Goal: Obtain resource: Download file/media

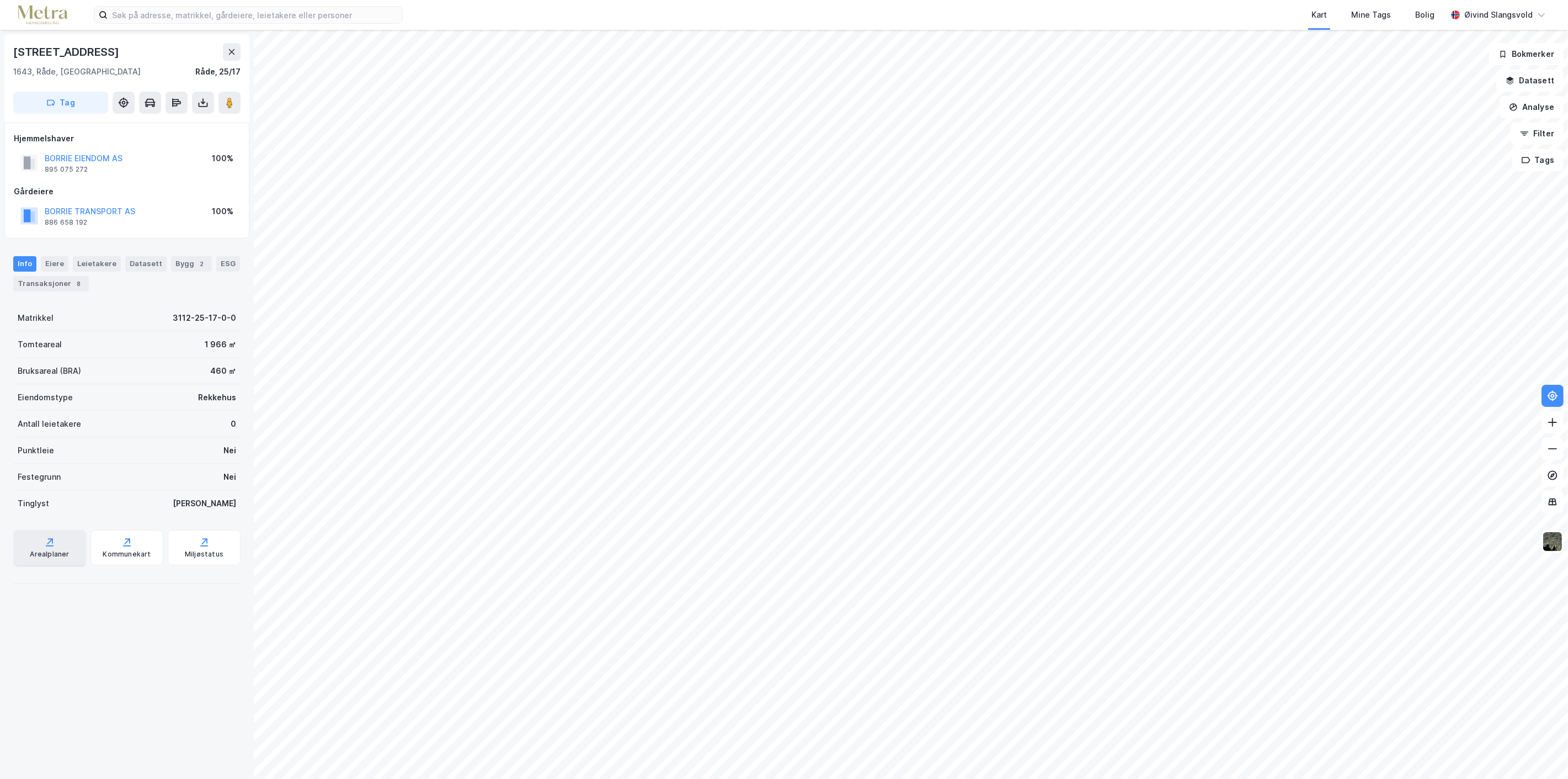
click at [41, 550] on div "Arealplaner" at bounding box center [49, 554] width 39 height 9
click at [216, 263] on div "ESG" at bounding box center [227, 264] width 23 height 16
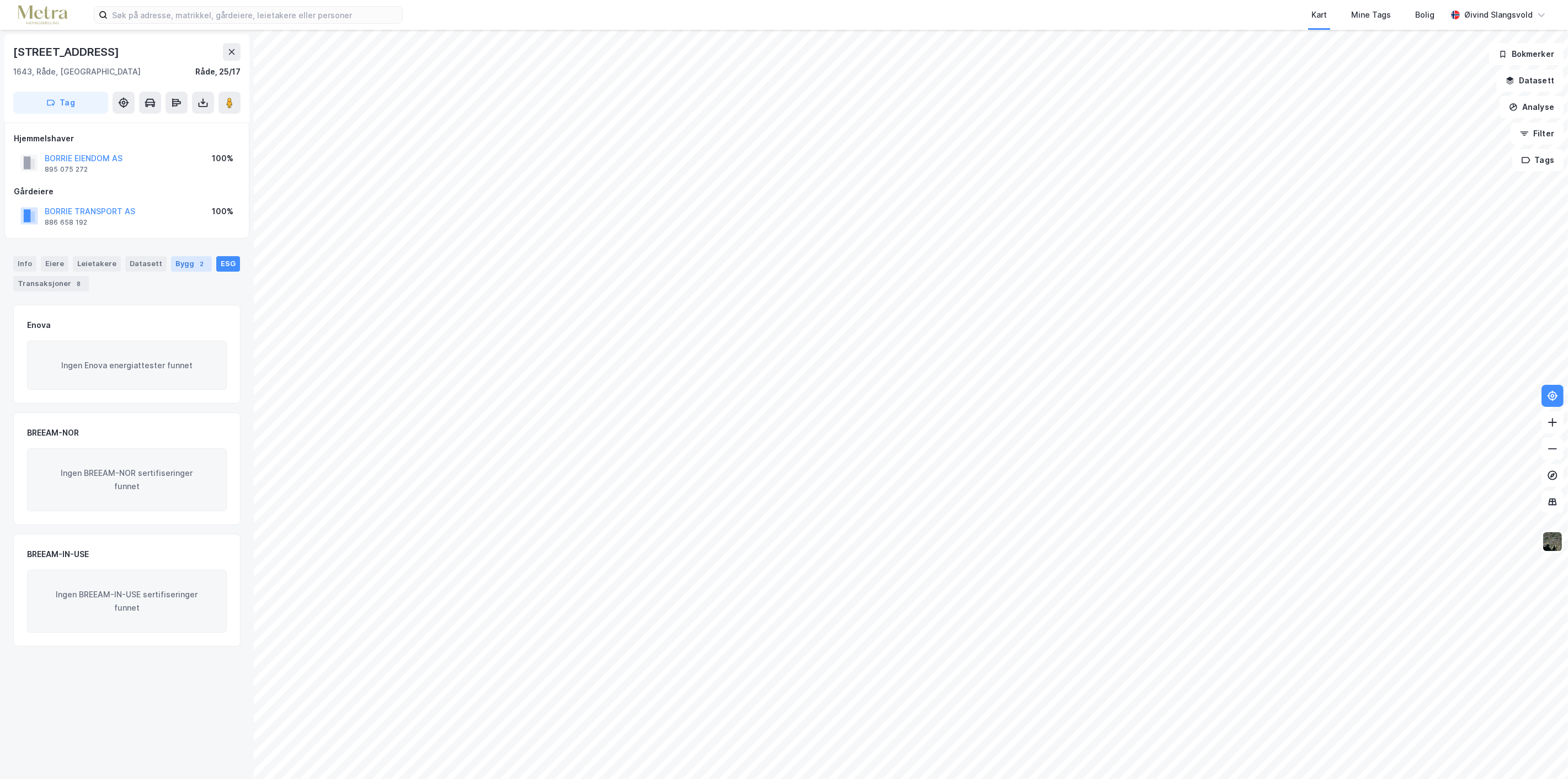
click at [181, 263] on div "Bygg 2" at bounding box center [191, 264] width 41 height 16
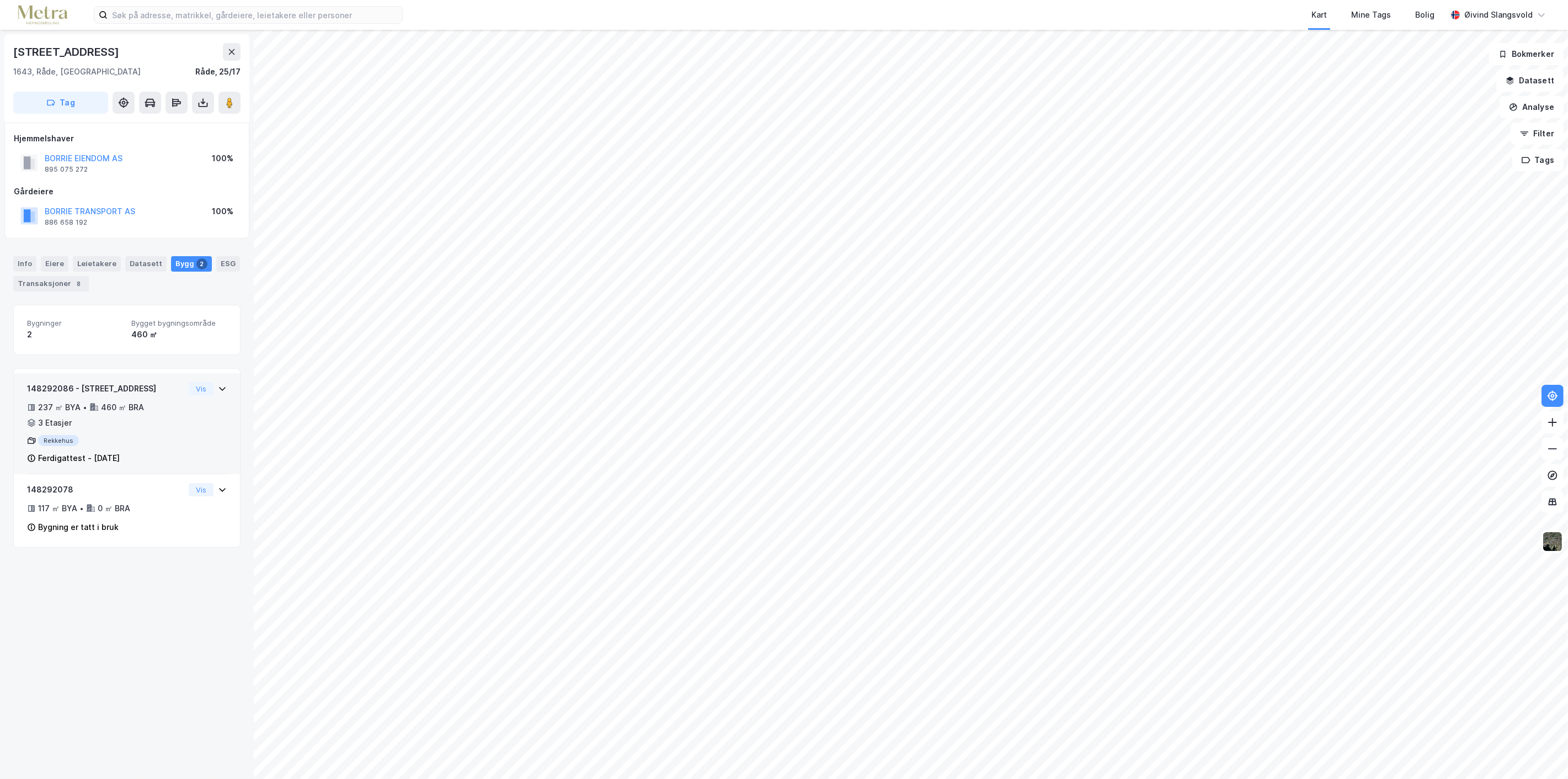
click at [74, 457] on div "Ferdigattest - [DATE]" at bounding box center [79, 458] width 82 height 13
click at [89, 457] on div "Ferdigattest - [DATE]" at bounding box center [79, 458] width 82 height 13
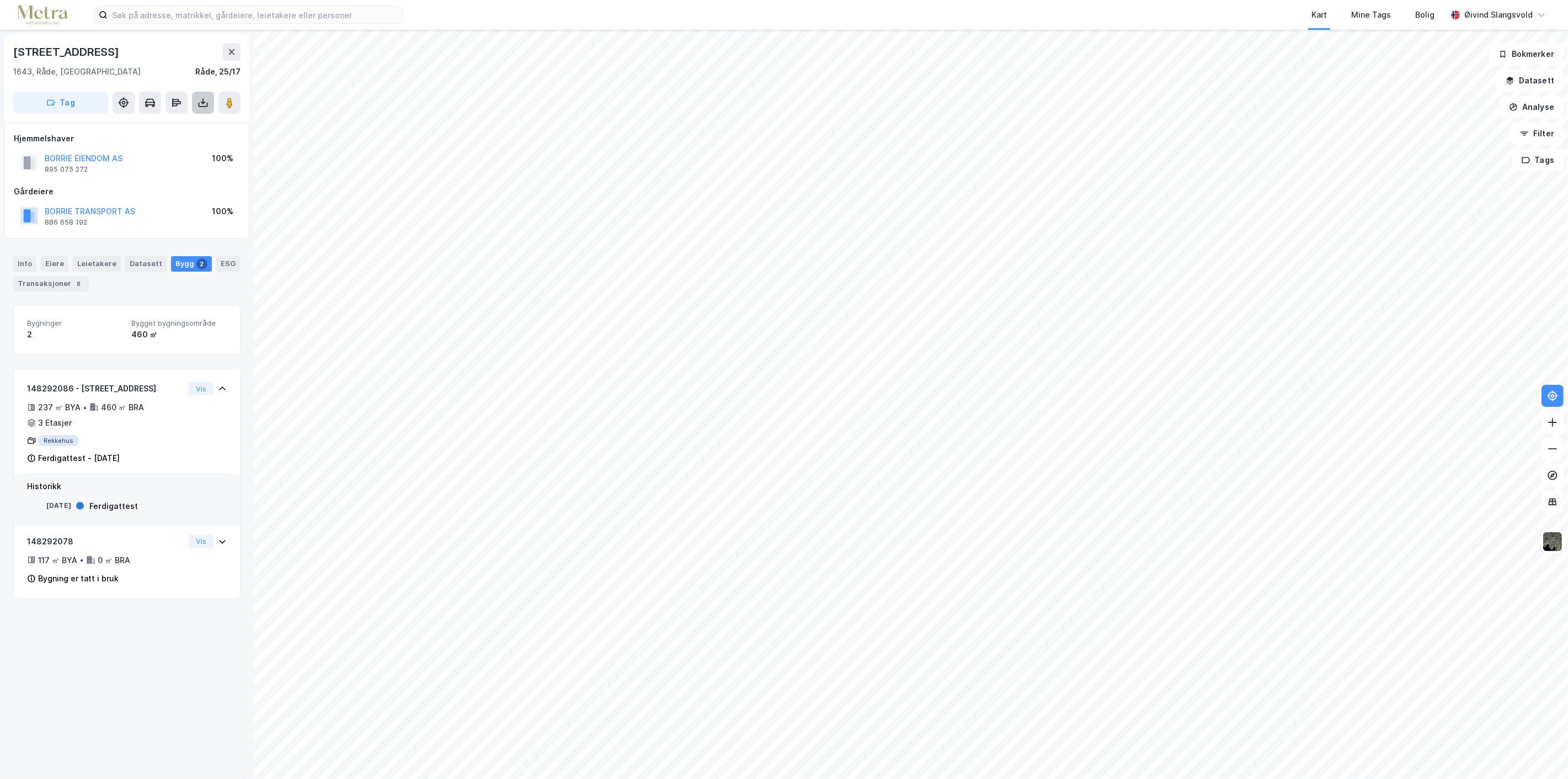
click at [204, 100] on icon at bounding box center [203, 102] width 11 height 11
click at [162, 140] on div "Last ned matrikkelrapport" at bounding box center [161, 142] width 91 height 9
